Goal: Check status: Check status

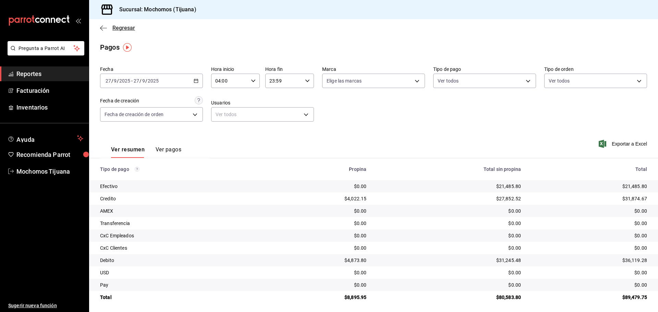
click at [102, 28] on icon "button" at bounding box center [103, 28] width 7 height 6
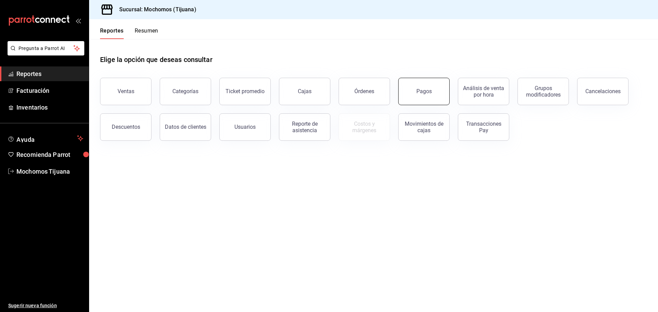
click at [435, 96] on button "Pagos" at bounding box center [423, 91] width 51 height 27
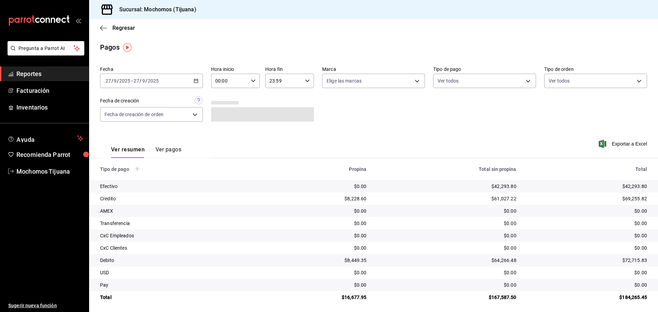
click at [249, 79] on div "00:00 Hora inicio" at bounding box center [235, 81] width 49 height 14
click at [221, 99] on button "04" at bounding box center [222, 96] width 22 height 14
type input "04:00"
click at [524, 82] on div at bounding box center [329, 156] width 658 height 312
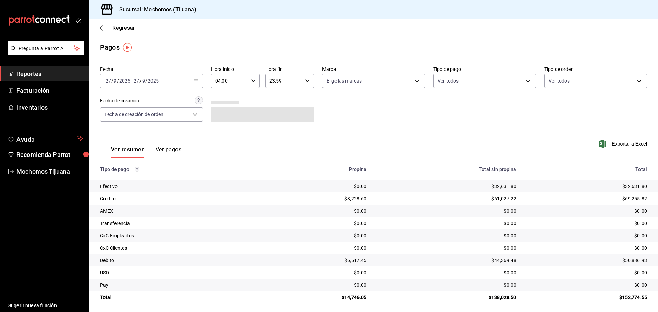
click at [524, 82] on body "Pregunta a Parrot AI Reportes Facturación Inventarios Ayuda Recomienda Parrot M…" at bounding box center [329, 156] width 658 height 312
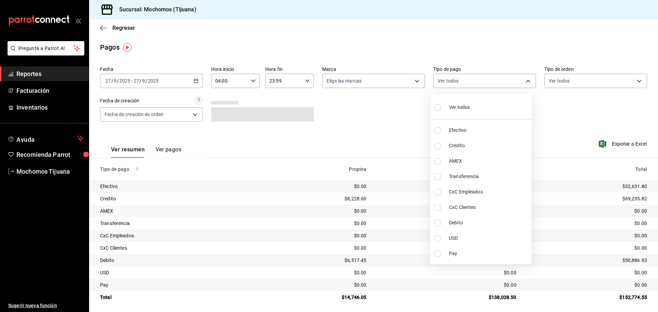
click at [477, 149] on li "Credito" at bounding box center [480, 145] width 101 height 15
type input "a27a072c-b141-4985-9f83-ae60dbe2196b"
checkbox input "true"
click at [482, 220] on span "Debito" at bounding box center [492, 222] width 80 height 7
type input "a27a072c-b141-4985-9f83-ae60dbe2196b,b7370aa5-450f-4a05-bab4-2784151f97fb"
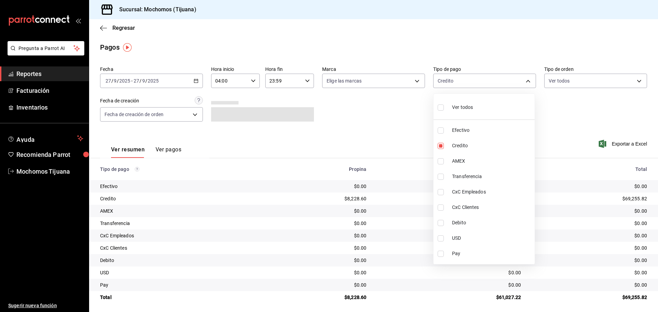
checkbox input "true"
click at [104, 29] on div at bounding box center [329, 156] width 658 height 312
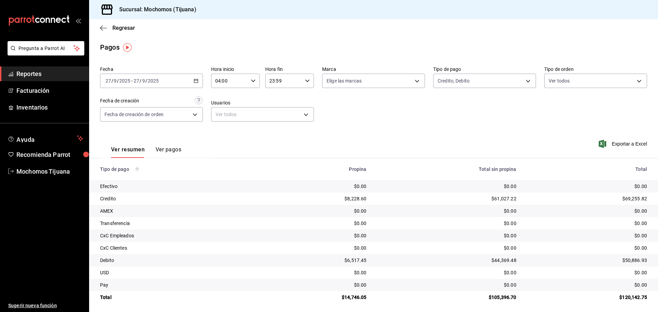
click at [104, 29] on icon "button" at bounding box center [103, 28] width 7 height 6
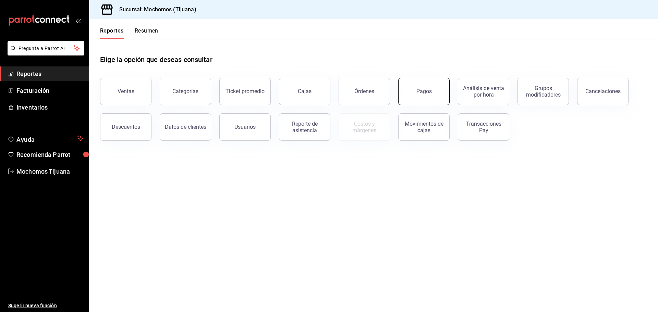
click at [412, 97] on button "Pagos" at bounding box center [423, 91] width 51 height 27
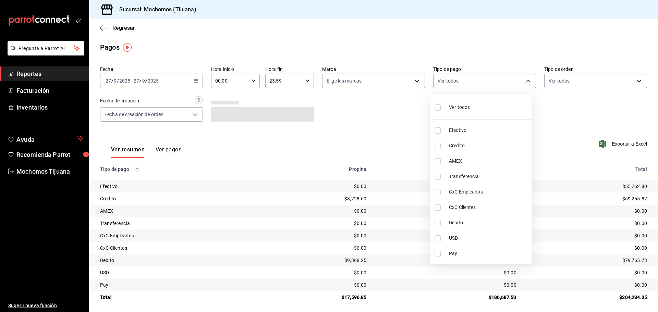
click at [513, 80] on body "Pregunta a Parrot AI Reportes Facturación Inventarios Ayuda Recomienda Parrot M…" at bounding box center [329, 156] width 658 height 312
click at [485, 144] on span "Credito" at bounding box center [489, 145] width 80 height 7
type input "a27a072c-b141-4985-9f83-ae60dbe2196b"
checkbox input "true"
click at [478, 222] on span "Debito" at bounding box center [492, 222] width 80 height 7
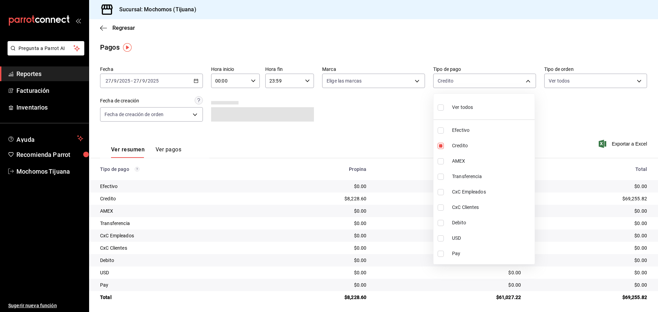
type input "a27a072c-b141-4985-9f83-ae60dbe2196b,b7370aa5-450f-4a05-bab4-2784151f97fb"
checkbox input "true"
click at [253, 81] on div at bounding box center [329, 156] width 658 height 312
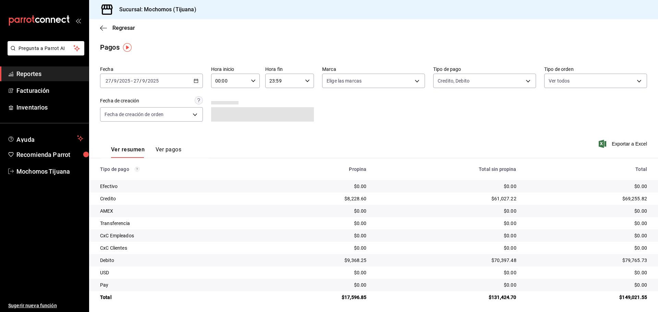
click at [253, 81] on icon "button" at bounding box center [253, 80] width 5 height 5
click at [226, 100] on button "04" at bounding box center [222, 96] width 22 height 14
type input "04:00"
click at [525, 77] on div at bounding box center [329, 156] width 658 height 312
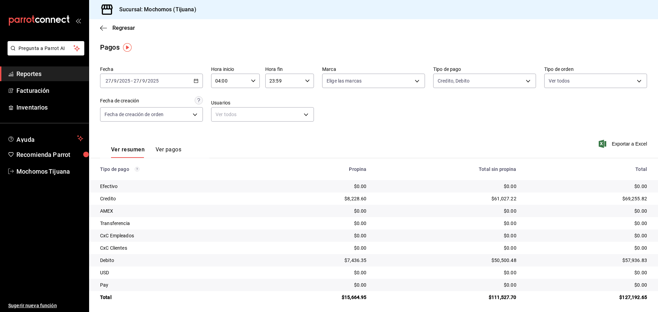
click at [525, 77] on body "Pregunta a Parrot AI Reportes Facturación Inventarios Ayuda Recomienda Parrot M…" at bounding box center [329, 156] width 658 height 312
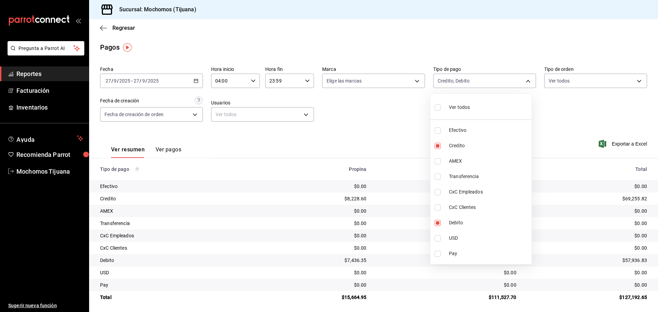
click at [107, 29] on div at bounding box center [329, 156] width 658 height 312
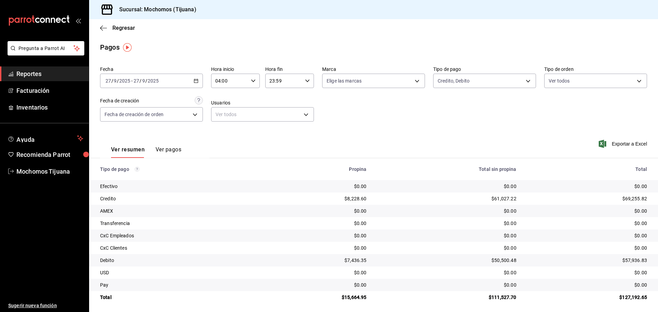
click at [107, 29] on icon "button" at bounding box center [103, 28] width 7 height 6
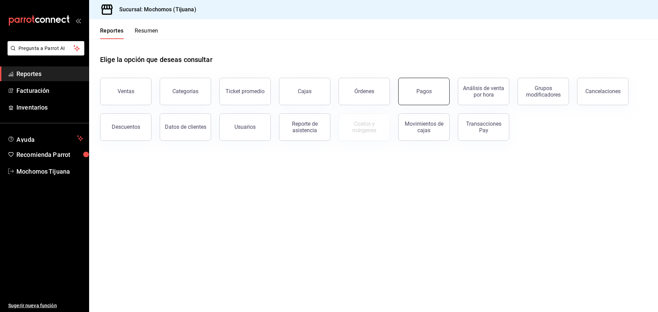
click at [423, 98] on button "Pagos" at bounding box center [423, 91] width 51 height 27
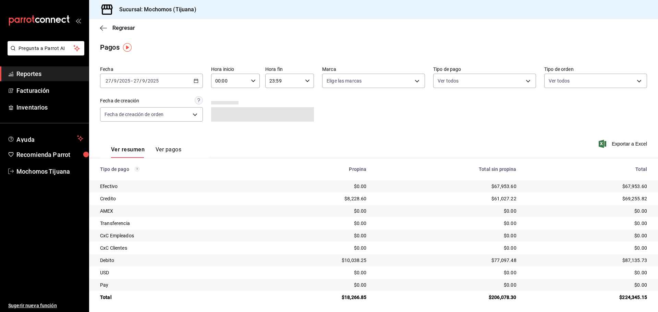
click at [247, 80] on div "00:00 Hora inicio" at bounding box center [235, 81] width 49 height 14
click at [227, 124] on button "04" at bounding box center [222, 130] width 22 height 14
type input "04:00"
click at [525, 80] on div at bounding box center [329, 156] width 658 height 312
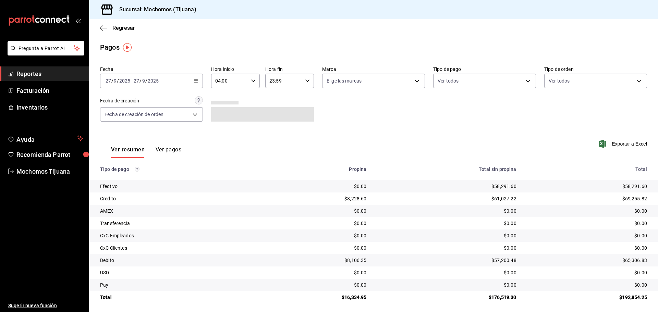
click at [525, 80] on body "Pregunta a Parrot AI Reportes Facturación Inventarios Ayuda Recomienda Parrot M…" at bounding box center [329, 156] width 658 height 312
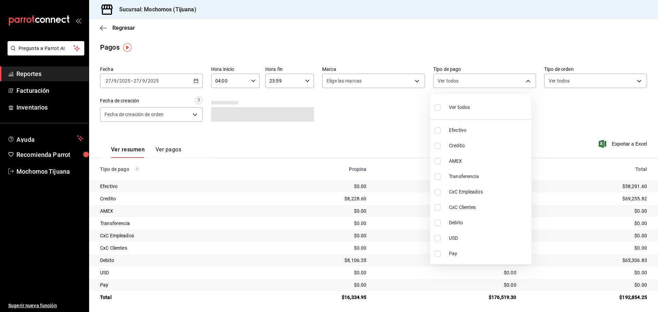
click at [488, 144] on span "Credito" at bounding box center [489, 145] width 80 height 7
type input "a27a072c-b141-4985-9f83-ae60dbe2196b"
checkbox input "true"
click at [479, 219] on li "Debito" at bounding box center [483, 222] width 101 height 15
type input "a27a072c-b141-4985-9f83-ae60dbe2196b,b7370aa5-450f-4a05-bab4-2784151f97fb"
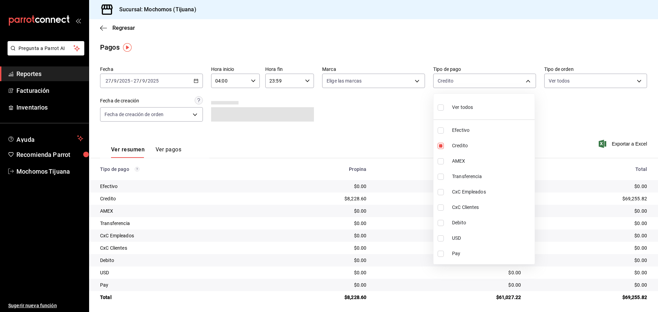
checkbox input "true"
